Goal: Check status: Check status

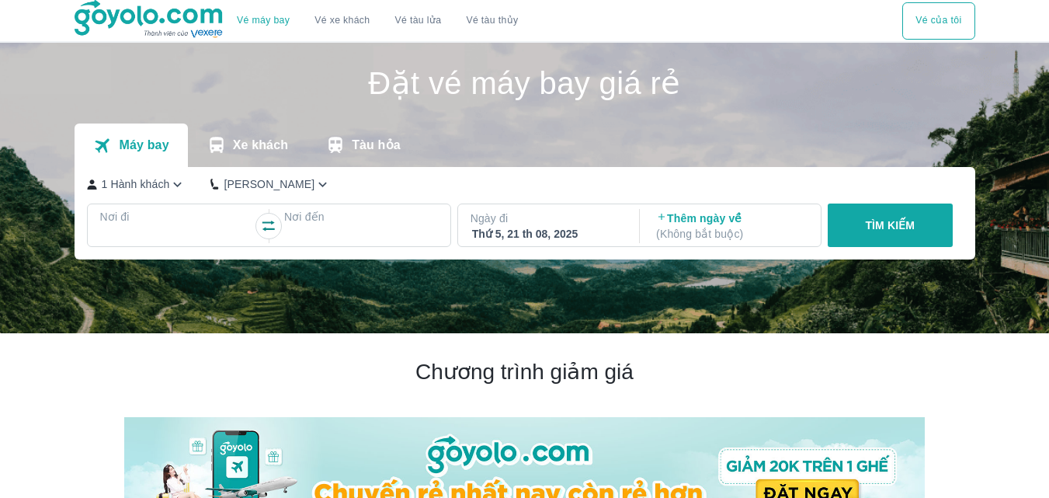
click at [920, 24] on button "Vé của tôi" at bounding box center [938, 20] width 72 height 37
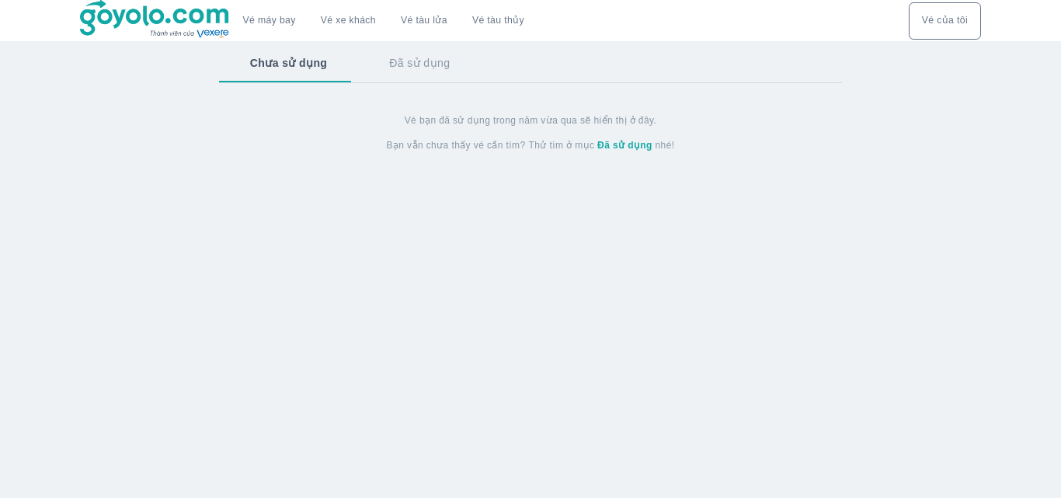
click at [429, 54] on button "Đã sử dụng" at bounding box center [419, 63] width 123 height 40
click at [314, 61] on button "Chưa sử dụng" at bounding box center [287, 63] width 137 height 40
click at [419, 64] on button "Đã sử dụng" at bounding box center [419, 63] width 123 height 40
click at [304, 75] on button "Chưa sử dụng" at bounding box center [287, 63] width 137 height 40
click at [391, 68] on button "Đã sử dụng" at bounding box center [419, 63] width 123 height 40
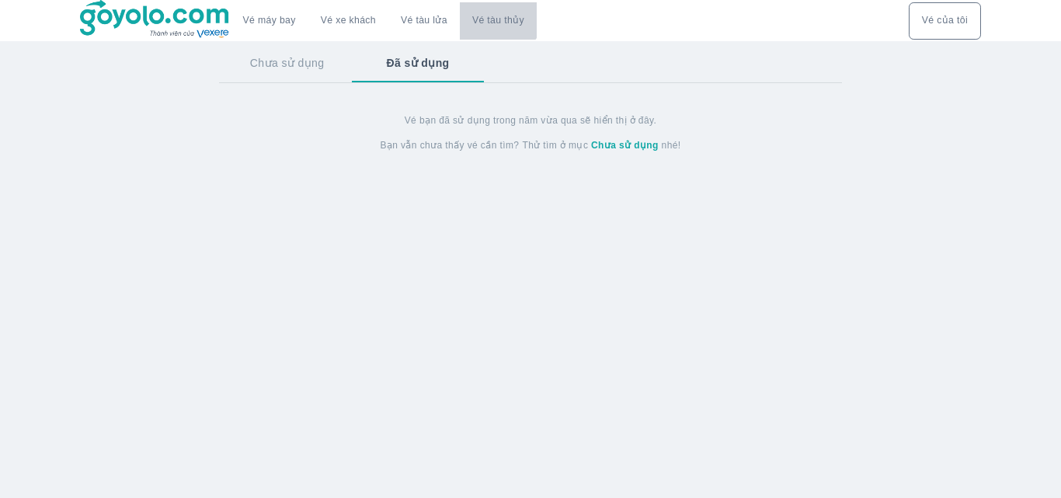
click at [482, 5] on button "Vé tàu thủy" at bounding box center [498, 20] width 77 height 37
click at [460, 15] on button "Vé tàu thủy" at bounding box center [498, 20] width 77 height 37
click at [436, 24] on link "Vé tàu lửa" at bounding box center [423, 20] width 71 height 37
